Goal: Go to known website: Access a specific website the user already knows

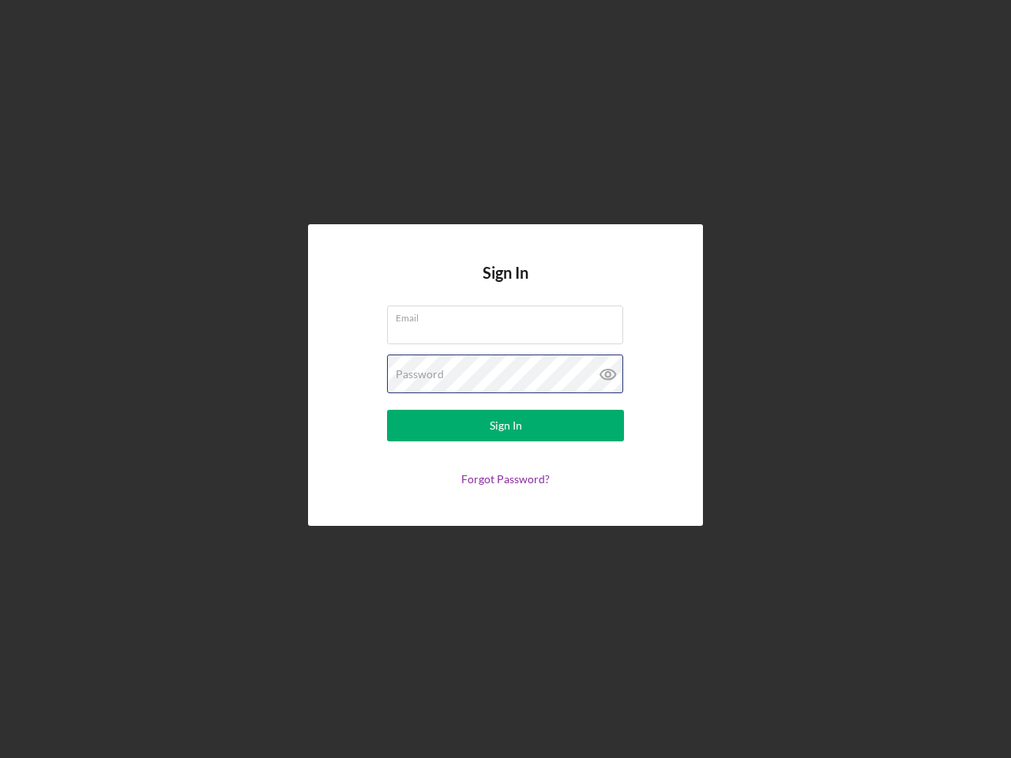
click at [506, 379] on div "Password" at bounding box center [505, 374] width 237 height 39
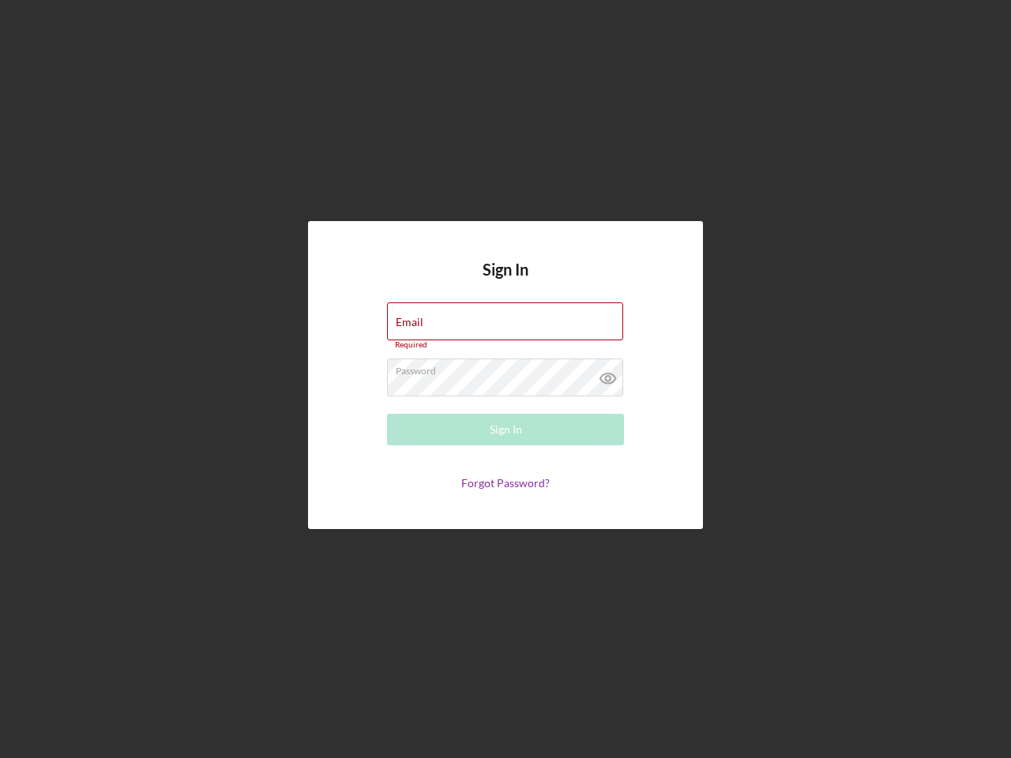
click at [608, 374] on icon at bounding box center [608, 378] width 39 height 39
